Goal: Task Accomplishment & Management: Use online tool/utility

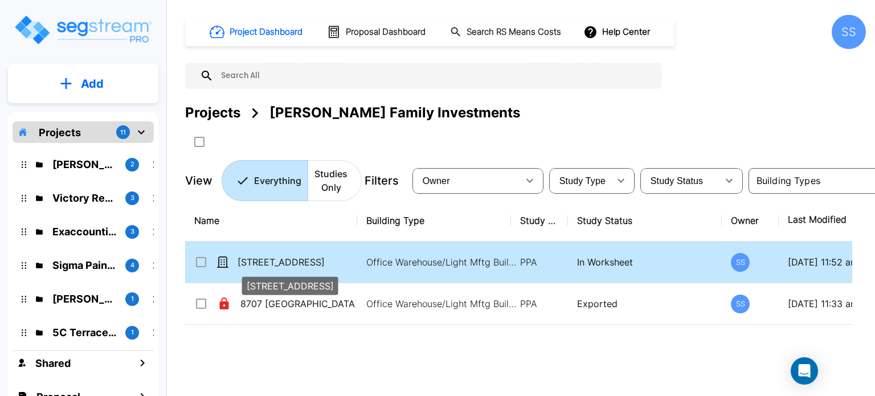
click at [280, 265] on p "[STREET_ADDRESS]" at bounding box center [295, 262] width 115 height 14
checkbox input "true"
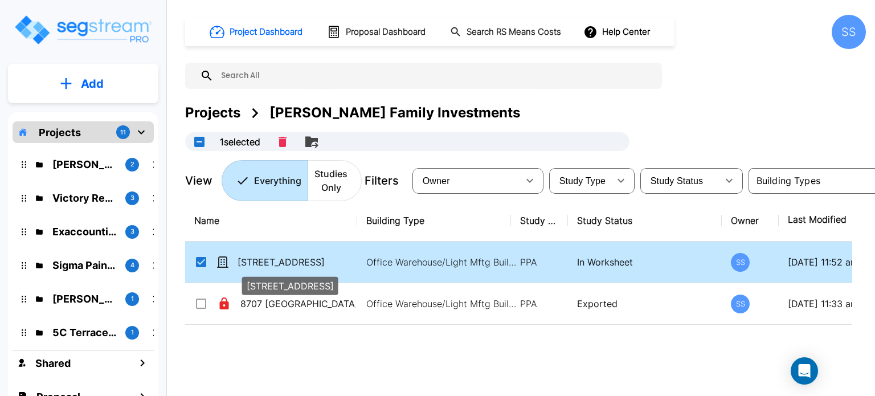
click at [280, 265] on p "[STREET_ADDRESS]" at bounding box center [295, 262] width 115 height 14
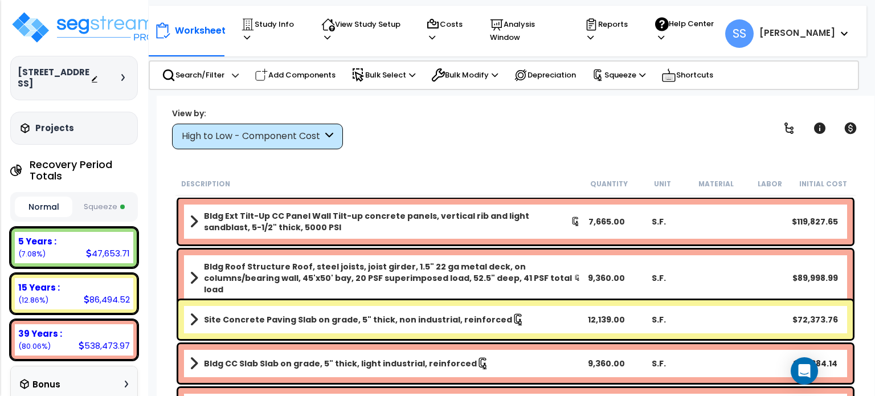
click at [102, 203] on button "Squeeze" at bounding box center [104, 207] width 58 height 20
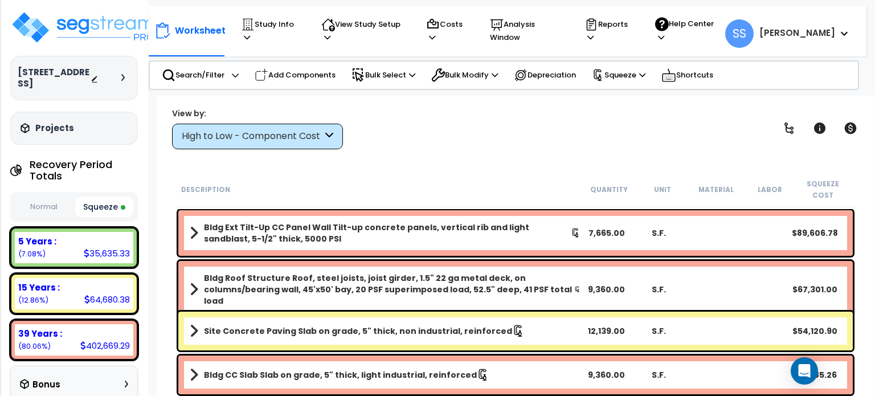
click at [472, 142] on div "View by: High to Low - Component Cost High to Low - Component Cost" at bounding box center [515, 128] width 695 height 42
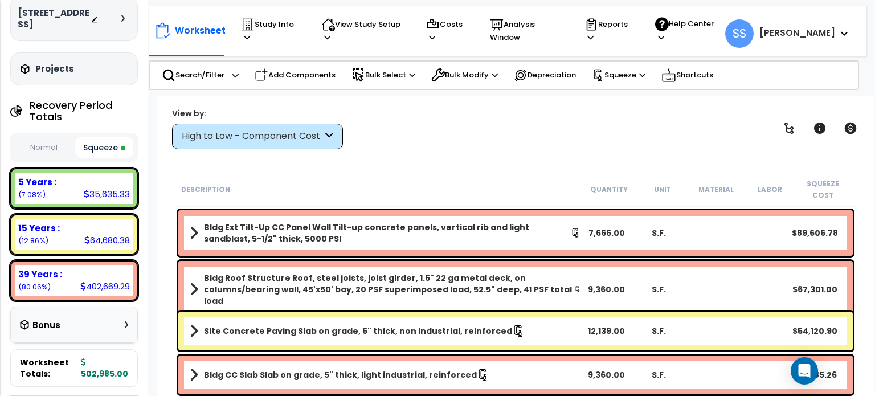
scroll to position [171, 0]
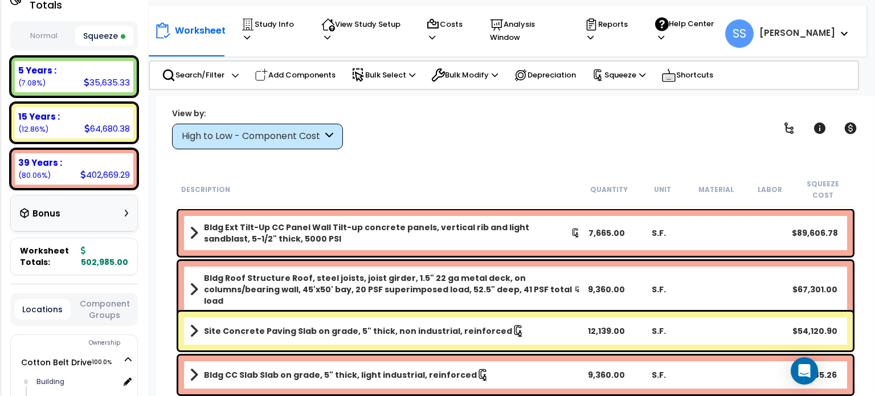
click at [397, 145] on div "View by: High to Low - Component Cost High to Low - Component Cost" at bounding box center [515, 128] width 695 height 42
